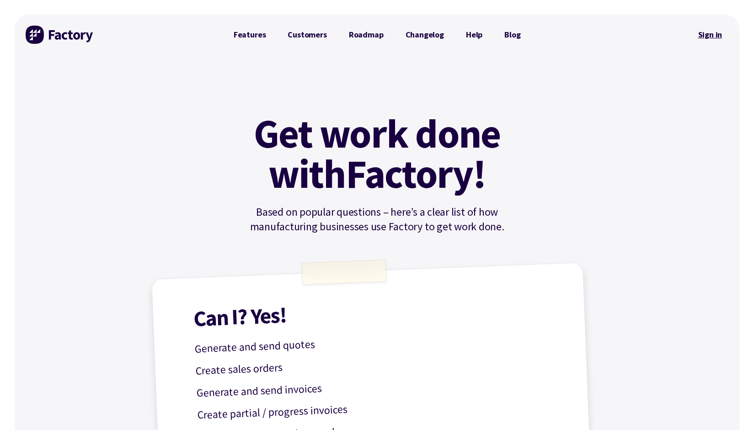
click at [714, 32] on link "Sign in" at bounding box center [709, 34] width 37 height 21
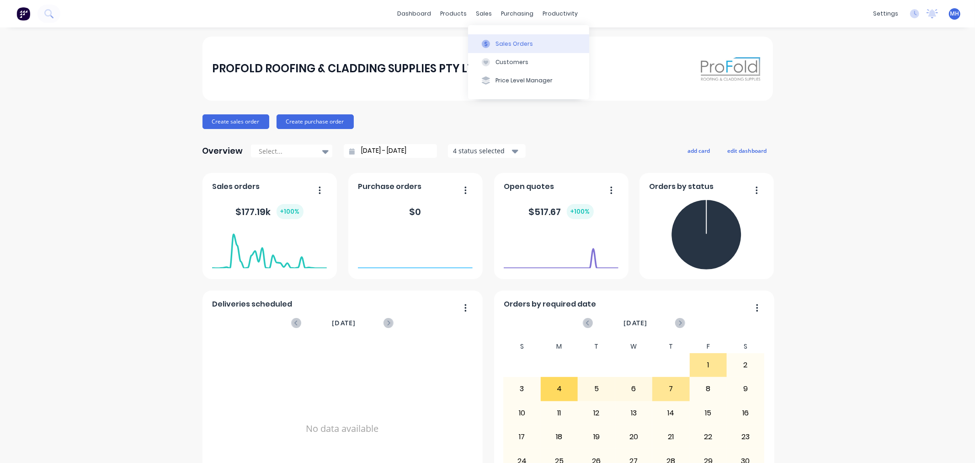
click at [492, 41] on div at bounding box center [486, 44] width 14 height 8
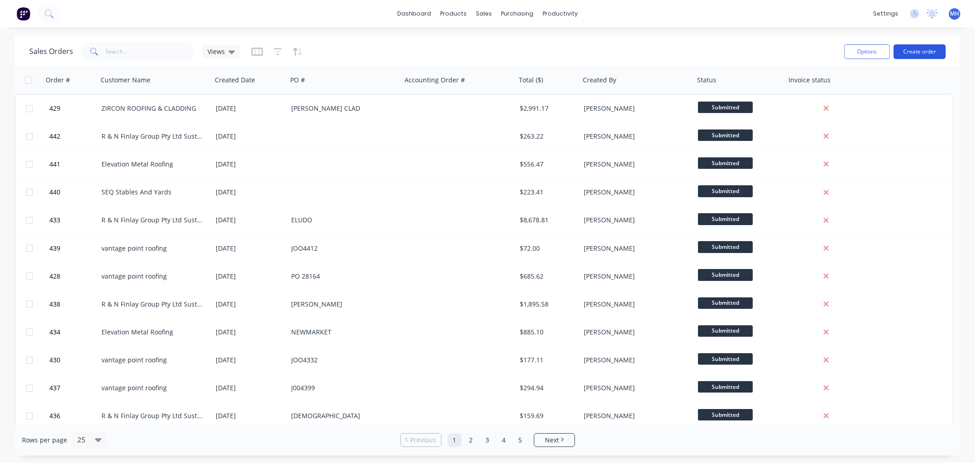
click at [845, 48] on button "Create order" at bounding box center [920, 51] width 52 height 15
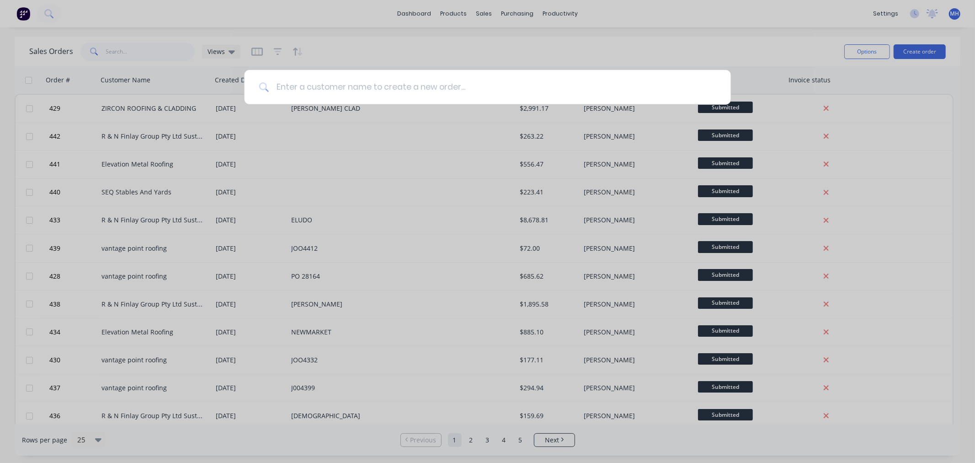
click at [400, 80] on input at bounding box center [493, 87] width 448 height 34
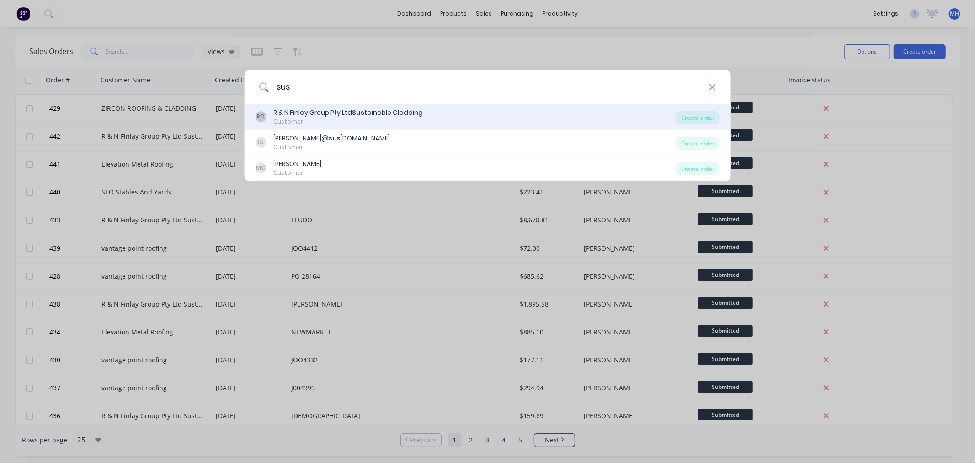
type input "sus"
click at [406, 111] on div "R & N Finlay Group Pty Ltd Sus tainable Cladding" at bounding box center [348, 113] width 150 height 10
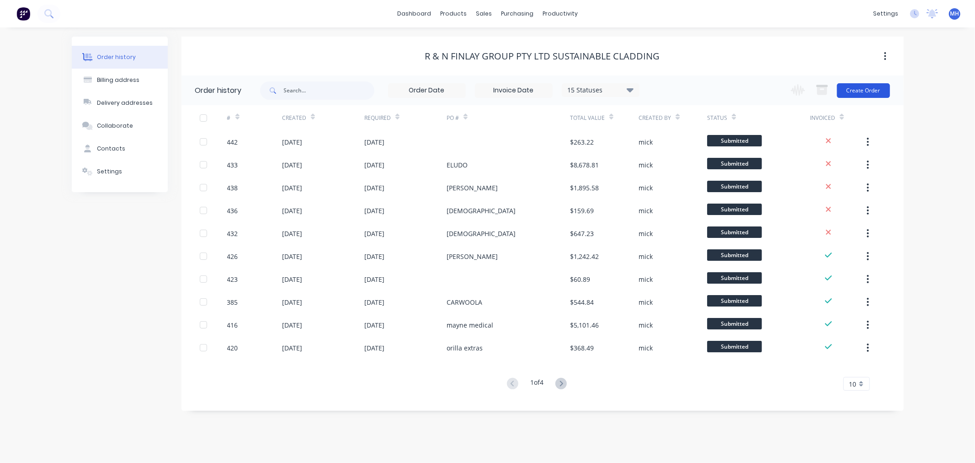
click at [845, 86] on button "Create Order" at bounding box center [863, 90] width 53 height 15
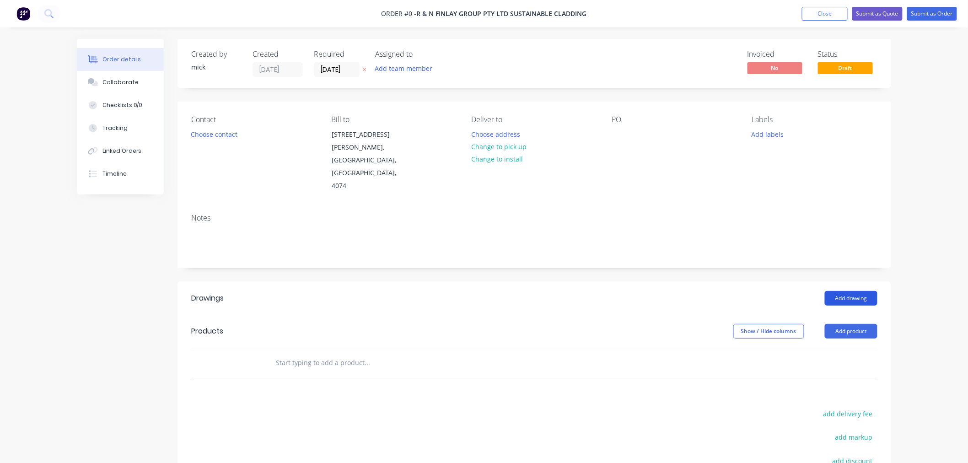
click at [839, 291] on button "Add drawing" at bounding box center [851, 298] width 53 height 15
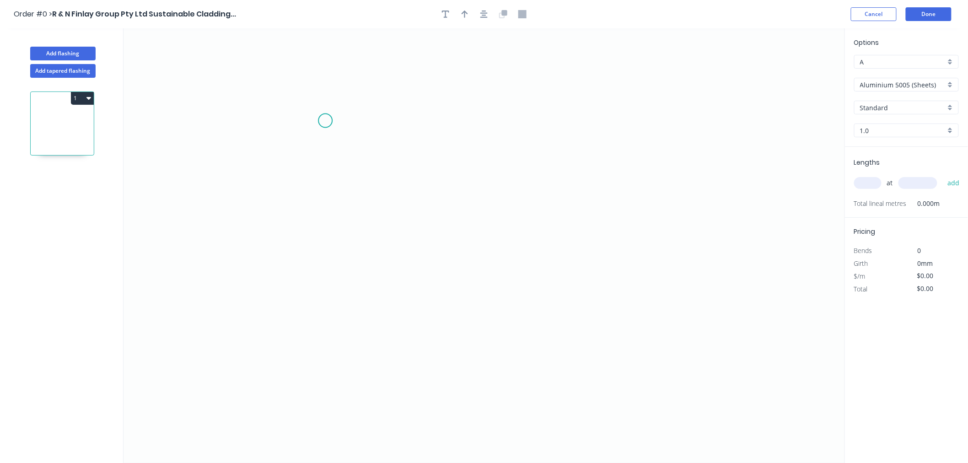
click at [325, 121] on icon "0" at bounding box center [483, 245] width 721 height 434
click at [605, 112] on icon "0" at bounding box center [483, 245] width 721 height 434
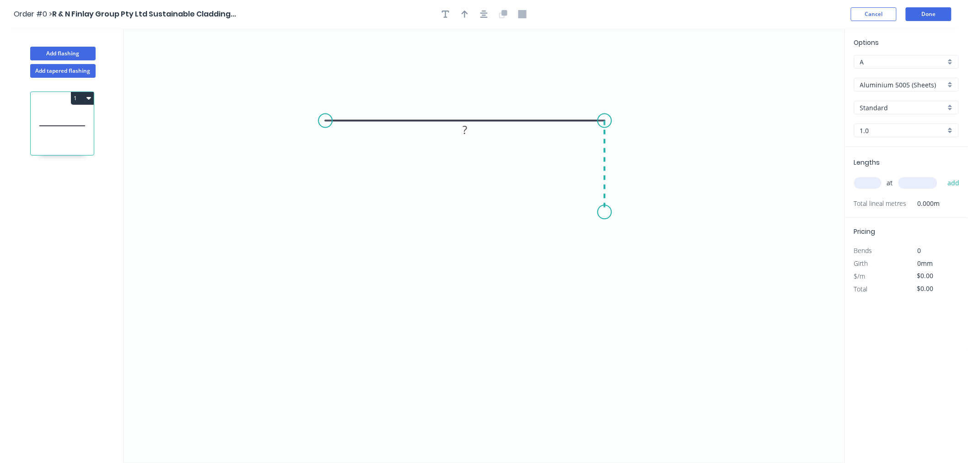
click at [601, 212] on icon "0 ?" at bounding box center [483, 245] width 721 height 434
click at [601, 212] on circle at bounding box center [605, 212] width 14 height 14
click at [468, 106] on rect at bounding box center [465, 103] width 18 height 13
click at [845, 91] on div "Aluminium 5005 (Sheets)" at bounding box center [906, 85] width 105 height 14
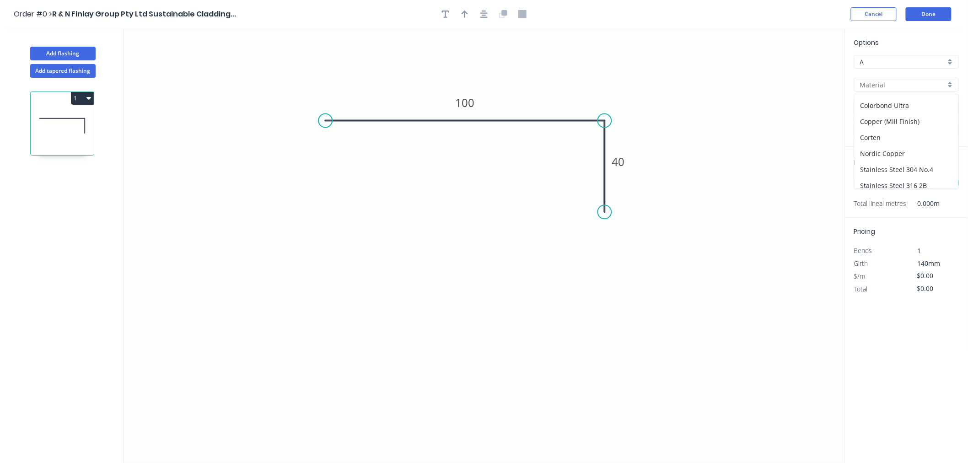
scroll to position [179, 0]
click at [845, 179] on div "Zincalume" at bounding box center [906, 180] width 104 height 16
type input "Zincalume"
type input "$8.55"
click at [845, 184] on input "text" at bounding box center [867, 183] width 27 height 12
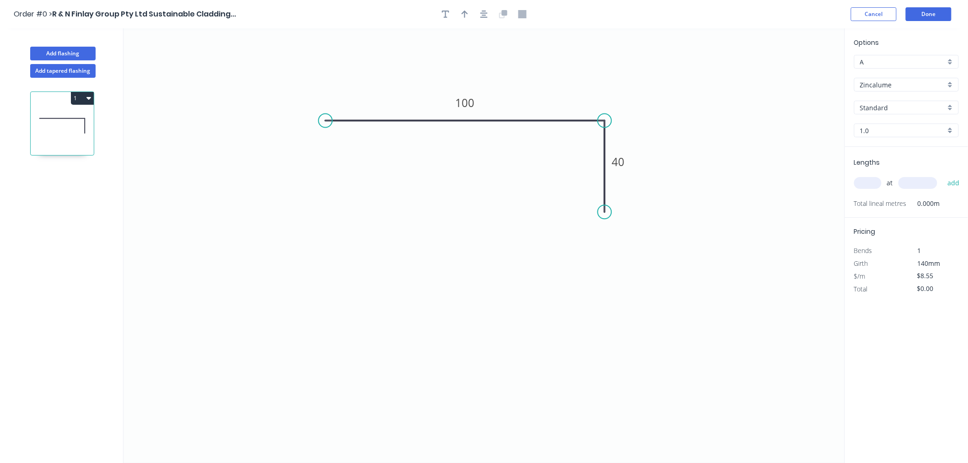
click at [845, 184] on input "text" at bounding box center [867, 183] width 27 height 12
type input "10"
type input "4000"
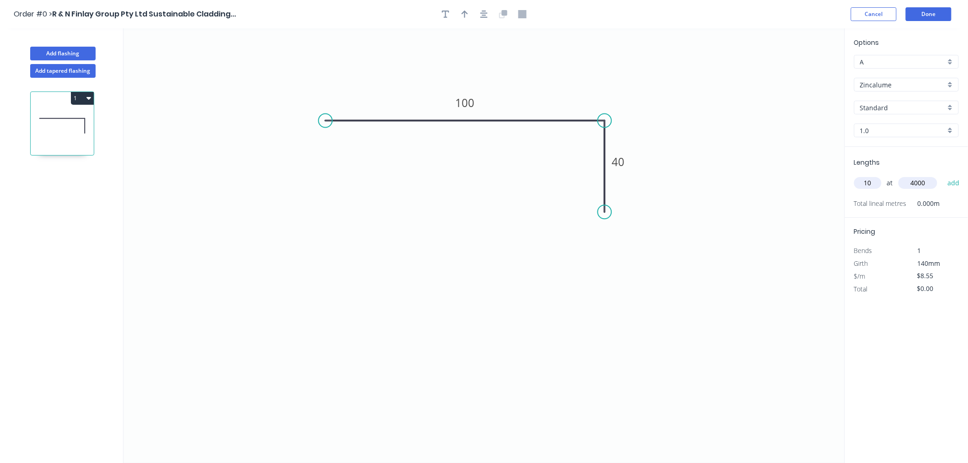
click at [845, 175] on button "add" at bounding box center [953, 183] width 21 height 16
type input "$342.00"
click at [845, 13] on button "Done" at bounding box center [928, 14] width 46 height 14
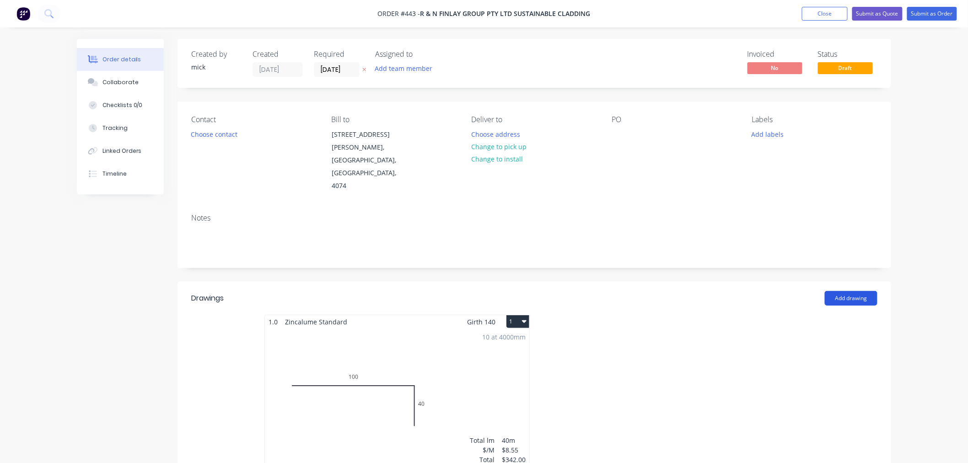
click at [845, 291] on button "Add drawing" at bounding box center [851, 298] width 53 height 15
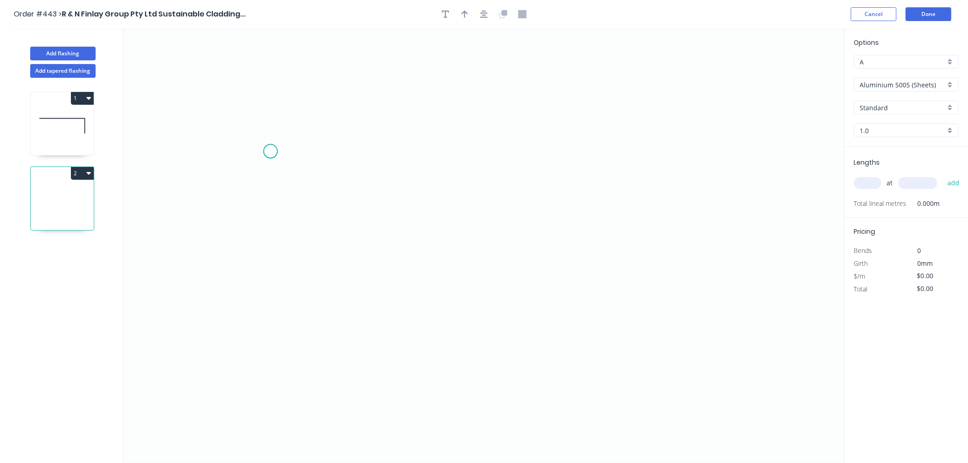
click at [270, 151] on icon "0" at bounding box center [483, 245] width 721 height 434
click at [268, 208] on icon "0" at bounding box center [483, 245] width 721 height 434
click at [702, 218] on icon "0 ?" at bounding box center [483, 245] width 721 height 434
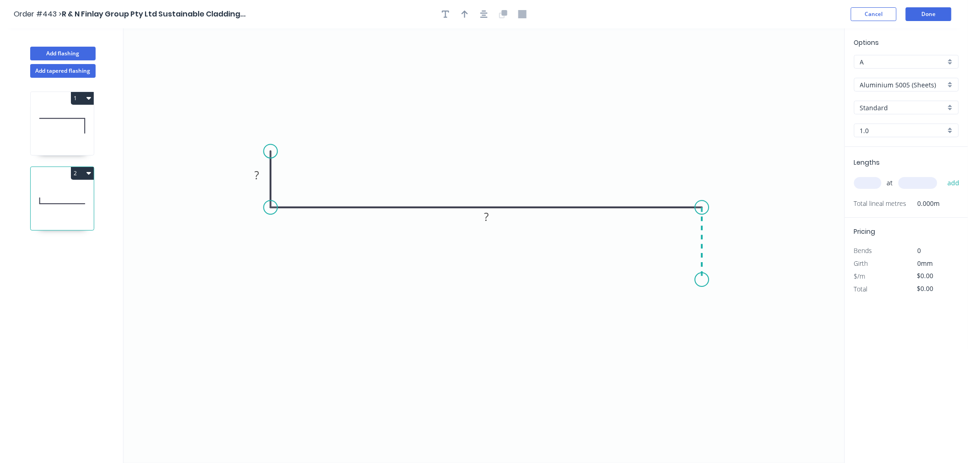
click at [702, 280] on icon "0 ? ?" at bounding box center [483, 245] width 721 height 434
click at [702, 280] on circle at bounding box center [702, 280] width 14 height 14
click at [257, 177] on tspan "?" at bounding box center [257, 174] width 5 height 15
click at [651, 82] on icon "0 15 240 50" at bounding box center [483, 245] width 721 height 434
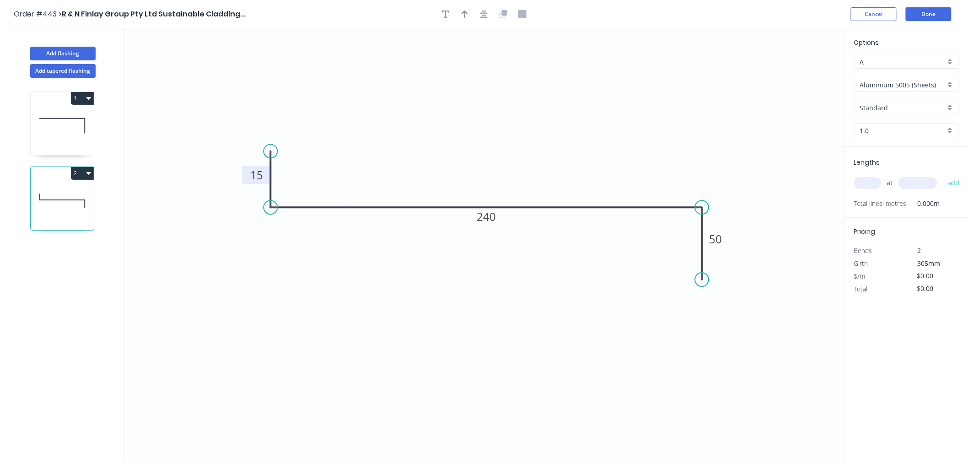
click at [845, 184] on input "text" at bounding box center [867, 183] width 27 height 12
type input "19"
type input "4000"
click at [845, 175] on button "add" at bounding box center [953, 183] width 21 height 16
click at [845, 16] on button "Done" at bounding box center [928, 14] width 46 height 14
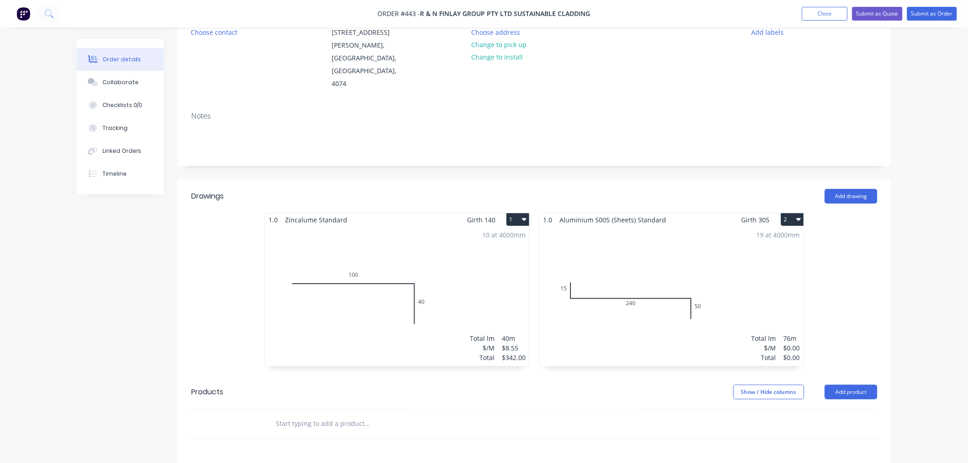
scroll to position [102, 0]
click at [845, 8] on button "Submit as Order" at bounding box center [932, 14] width 50 height 14
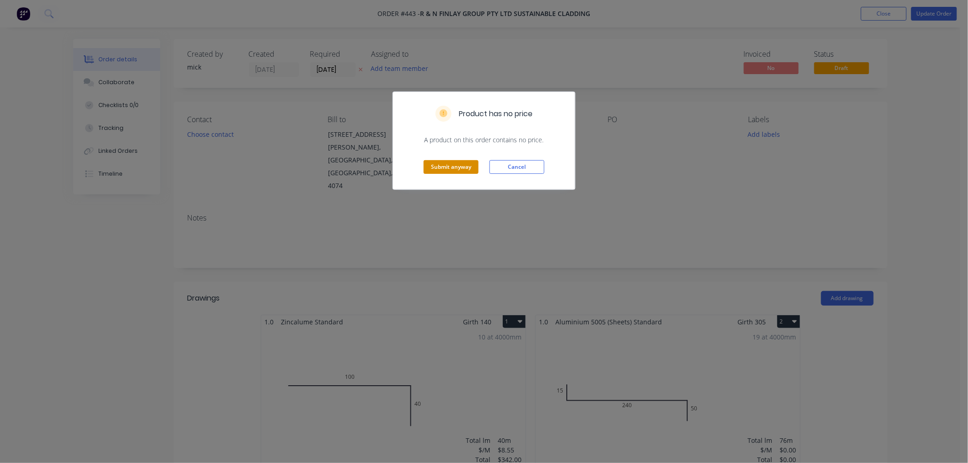
click at [453, 172] on button "Submit anyway" at bounding box center [450, 167] width 55 height 14
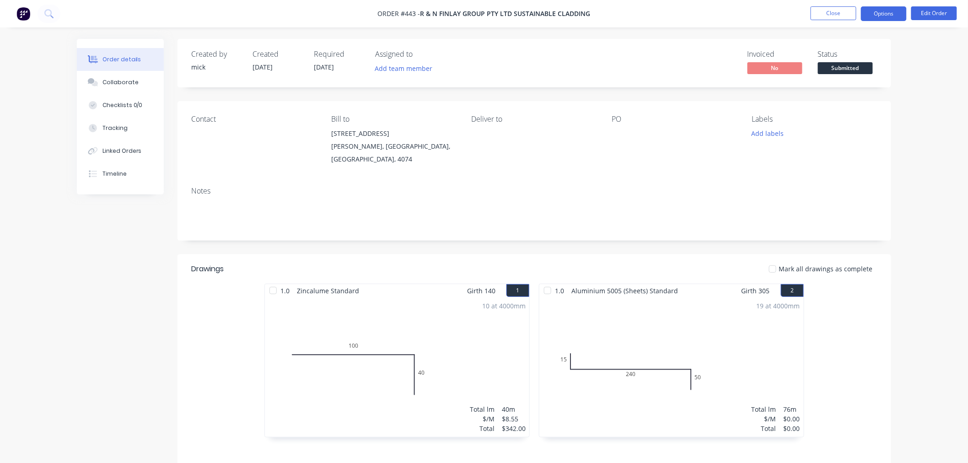
click at [845, 12] on button "Options" at bounding box center [884, 13] width 46 height 15
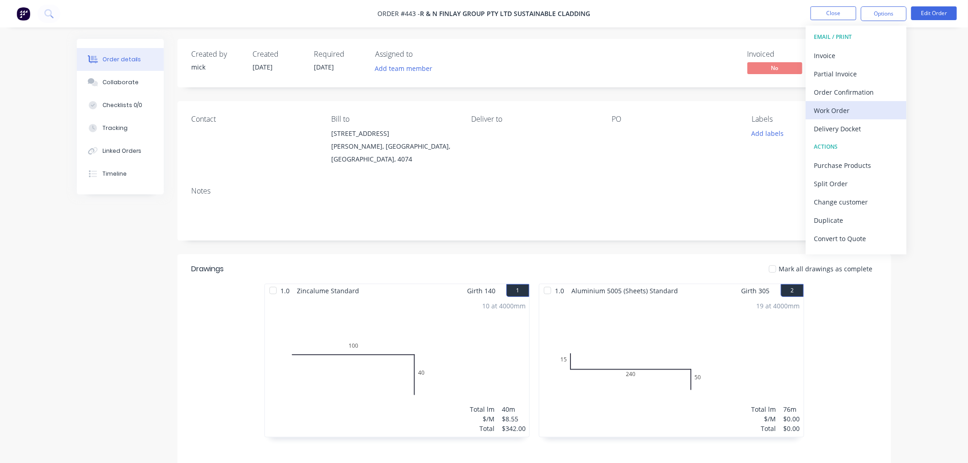
click at [845, 108] on div "Work Order" at bounding box center [856, 110] width 84 height 13
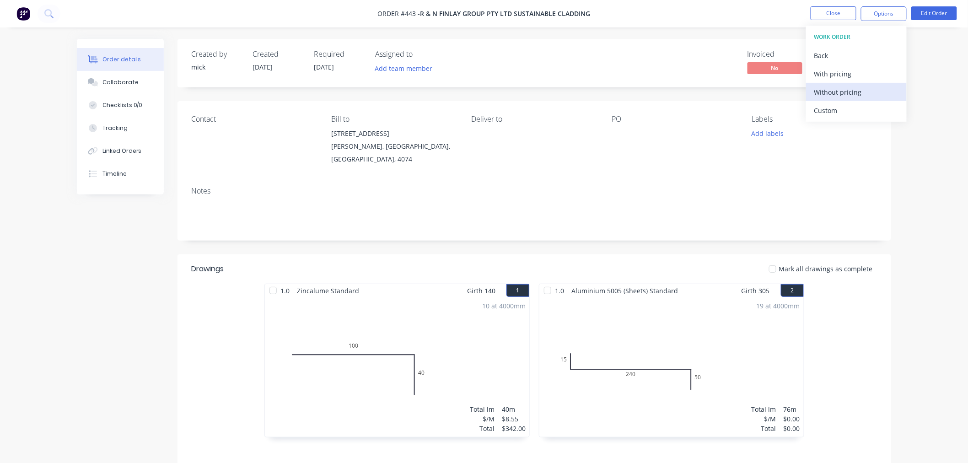
click at [845, 87] on div "Without pricing" at bounding box center [856, 92] width 84 height 13
